Goal: Complete application form

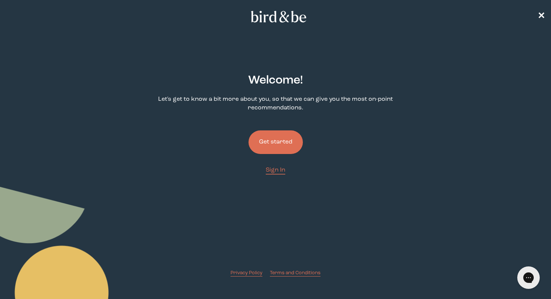
click at [281, 139] on button "Get started" at bounding box center [276, 143] width 54 height 24
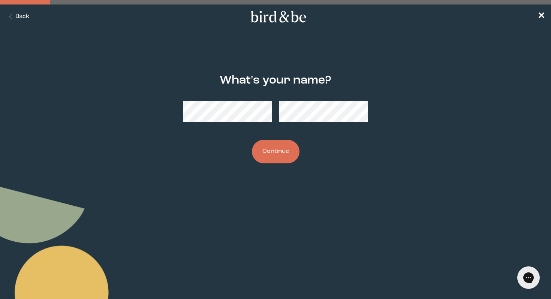
click at [277, 152] on button "Continue" at bounding box center [276, 152] width 48 height 24
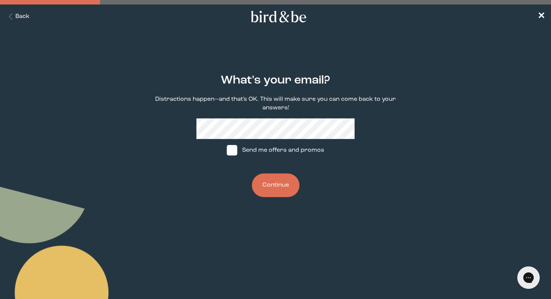
click at [269, 186] on button "Continue" at bounding box center [276, 186] width 48 height 24
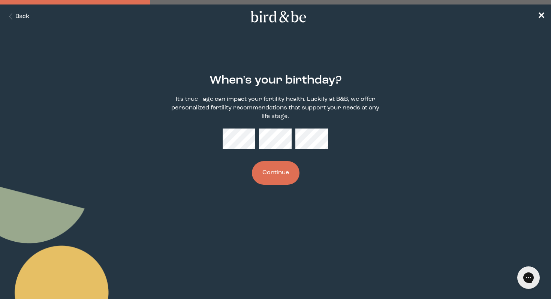
click at [271, 180] on button "Continue" at bounding box center [276, 173] width 48 height 24
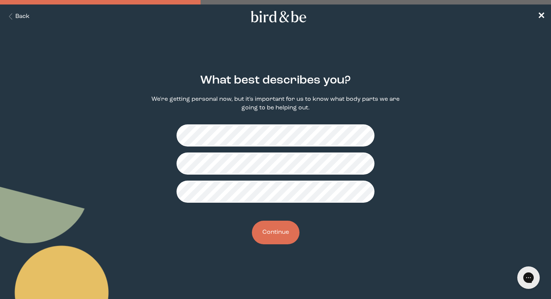
click at [279, 231] on button "Continue" at bounding box center [276, 233] width 48 height 24
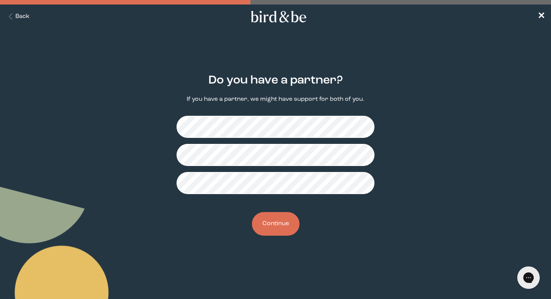
click at [275, 224] on button "Continue" at bounding box center [276, 224] width 48 height 24
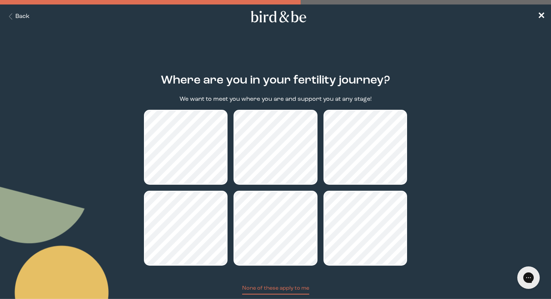
scroll to position [50, 0]
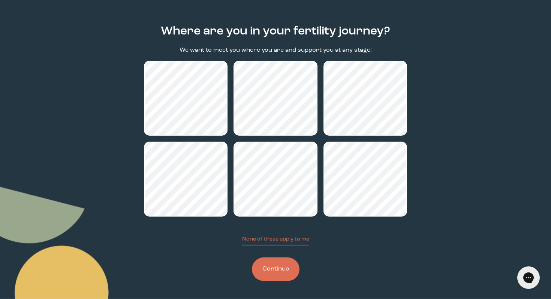
click at [278, 265] on button "Continue" at bounding box center [276, 270] width 48 height 24
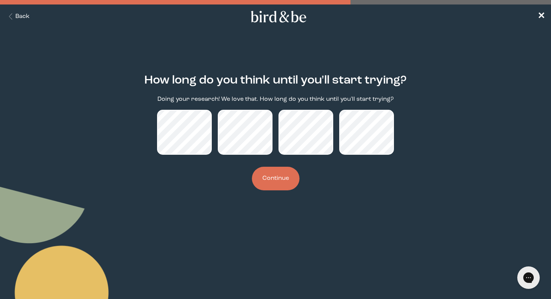
click at [270, 191] on button "Continue" at bounding box center [276, 179] width 48 height 24
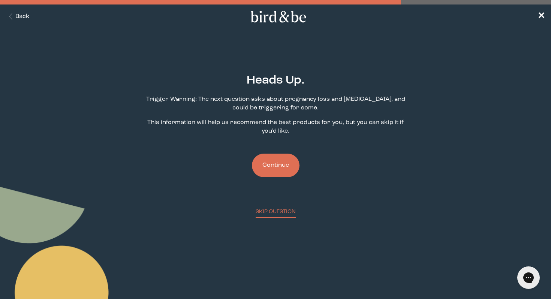
click at [273, 165] on button "Continue" at bounding box center [276, 166] width 48 height 24
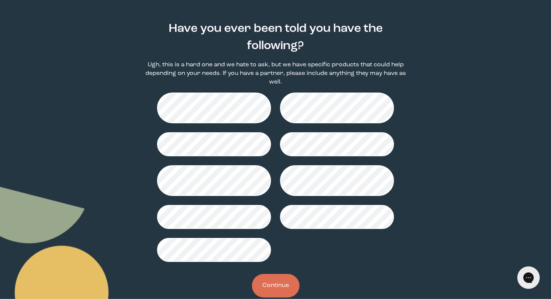
scroll to position [55, 0]
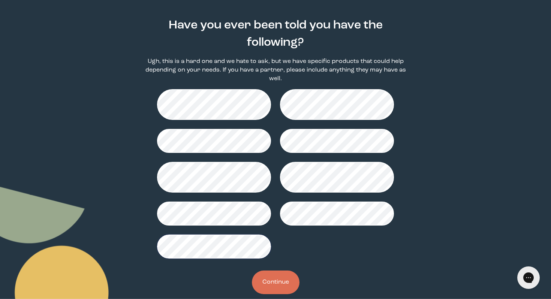
click at [276, 282] on button "Continue" at bounding box center [276, 283] width 48 height 24
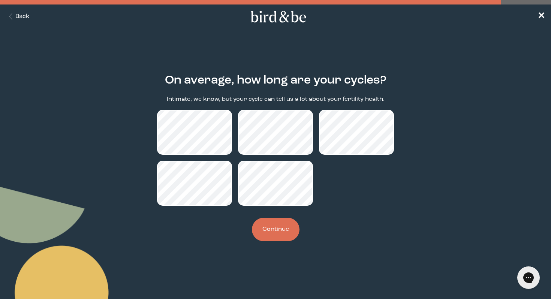
click at [281, 230] on button "Continue" at bounding box center [276, 230] width 48 height 24
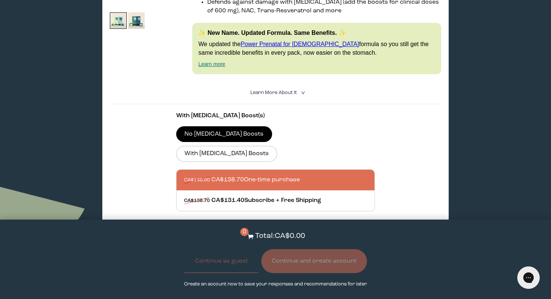
scroll to position [203, 0]
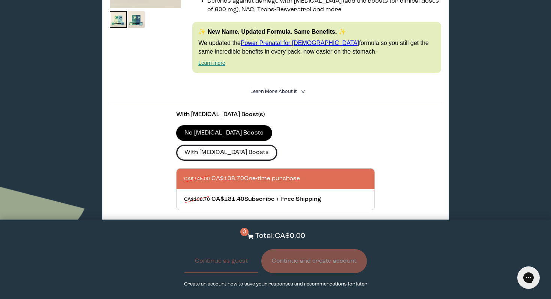
click at [278, 145] on label "With [MEDICAL_DATA] Boosts" at bounding box center [226, 153] width 101 height 16
click at [0, 0] on input "With [MEDICAL_DATA] Boosts" at bounding box center [0, 0] width 0 height 0
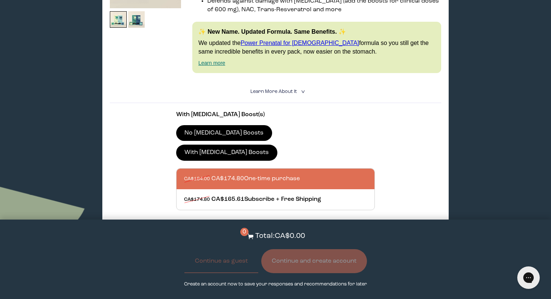
click at [224, 129] on label "No [MEDICAL_DATA] Boosts" at bounding box center [224, 133] width 96 height 16
click at [0, 0] on input "No [MEDICAL_DATA] Boosts" at bounding box center [0, 0] width 0 height 0
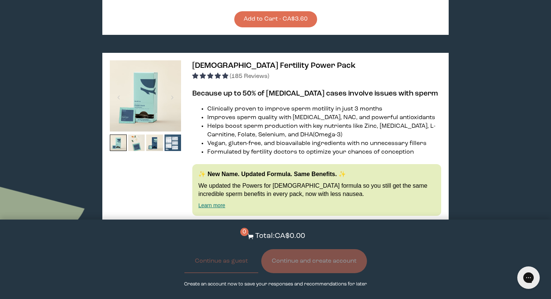
scroll to position [1156, 0]
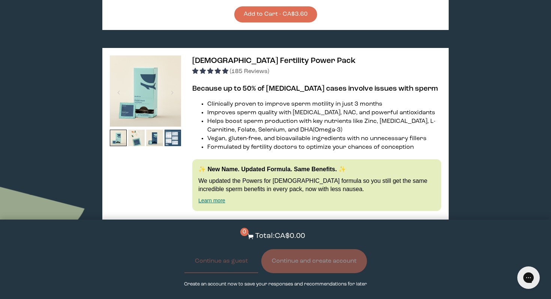
click at [410, 143] on li "Formulated by fertility doctors to optimize your chances of conception" at bounding box center [324, 147] width 234 height 9
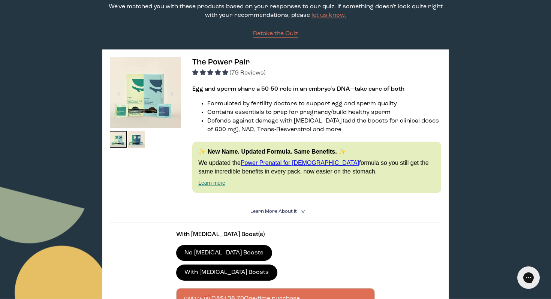
scroll to position [80, 0]
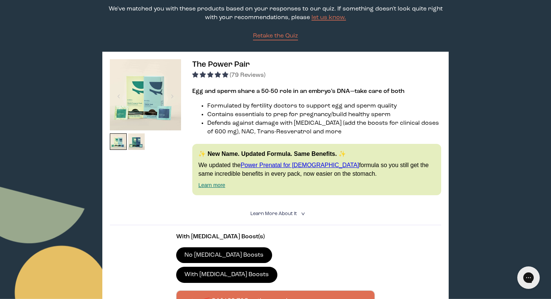
click at [285, 212] on span "Learn More About it" at bounding box center [274, 214] width 47 height 5
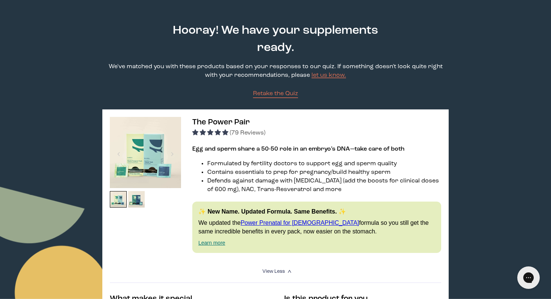
scroll to position [0, 0]
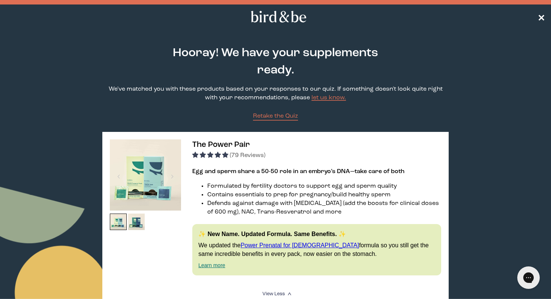
click at [541, 19] on span "✕" at bounding box center [542, 16] width 8 height 9
